Goal: Transaction & Acquisition: Purchase product/service

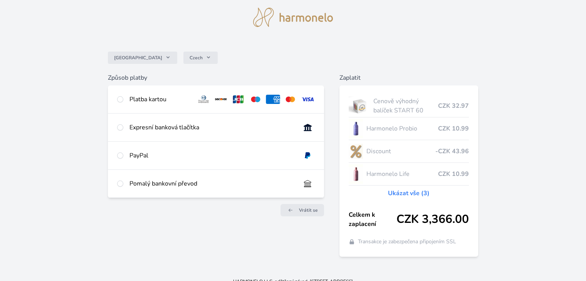
scroll to position [32, 0]
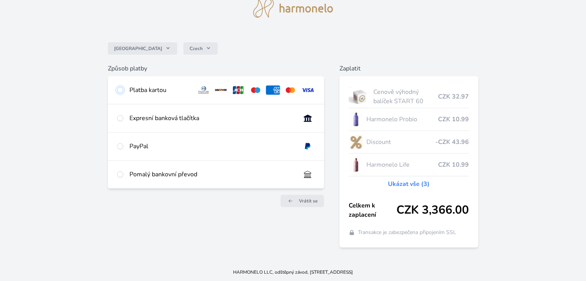
click at [120, 90] on input "radio" at bounding box center [120, 90] width 6 height 6
radio input "true"
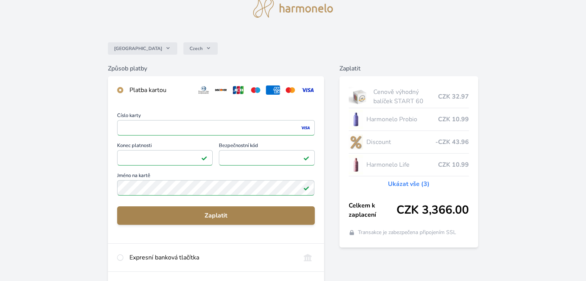
click at [243, 216] on span "Zaplatit" at bounding box center [215, 215] width 185 height 9
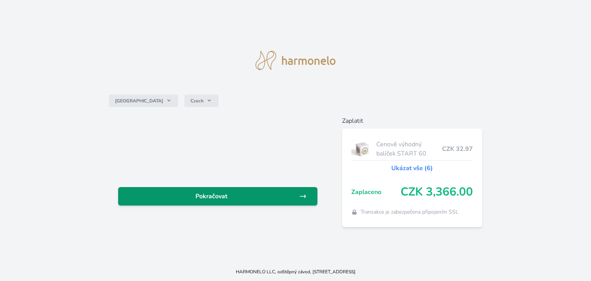
click at [296, 196] on span "Pokračovat" at bounding box center [211, 196] width 175 height 9
